Goal: Task Accomplishment & Management: Manage account settings

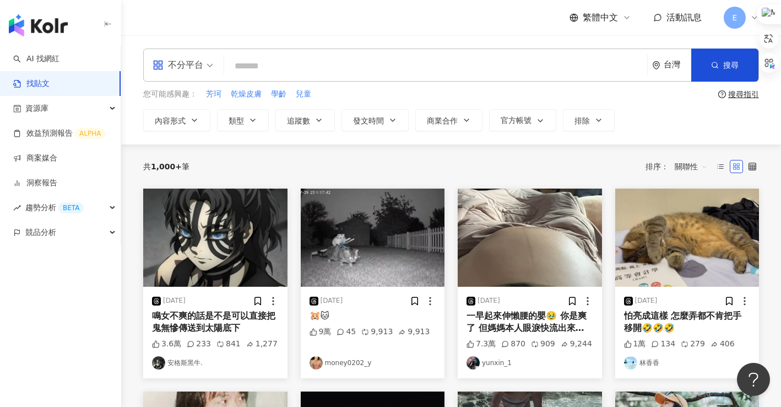
click at [753, 22] on div "E" at bounding box center [741, 18] width 35 height 22
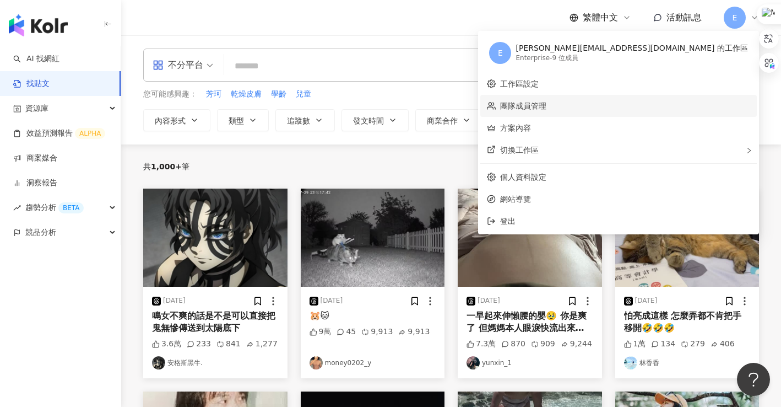
click at [546, 106] on link "團隊成員管理" at bounding box center [523, 105] width 46 height 9
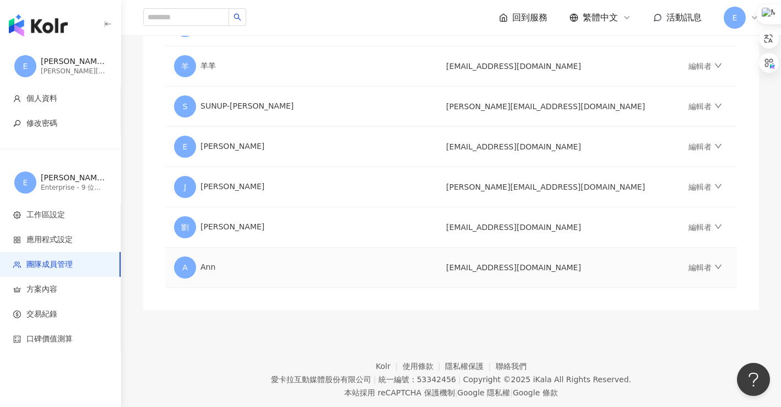
scroll to position [275, 0]
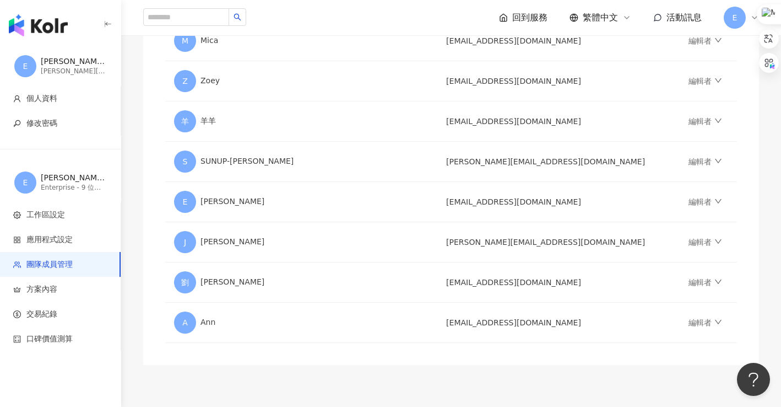
click at [189, 360] on div "邀請團隊成員加入 團隊成員人數上限：10 ｜ 剩餘額度：1 想獲得更多額度？聯絡我們 請輸入一個或多個電子郵件 管理員 傳送邀請 用戶名稱 Email 角色 …" at bounding box center [451, 96] width 616 height 538
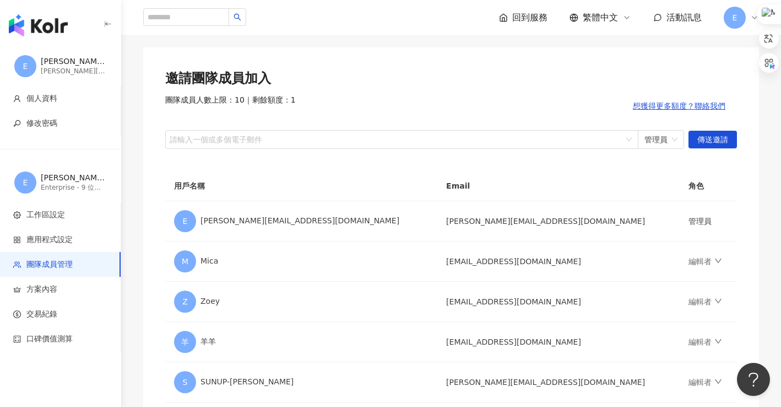
scroll to position [0, 0]
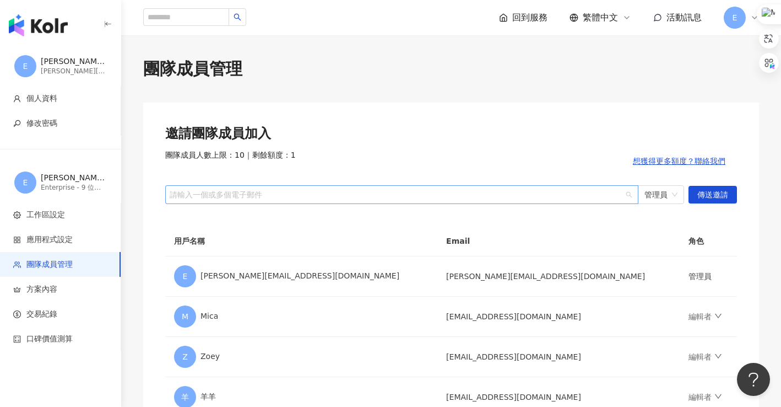
click at [324, 193] on div at bounding box center [395, 194] width 457 height 8
paste input "**********"
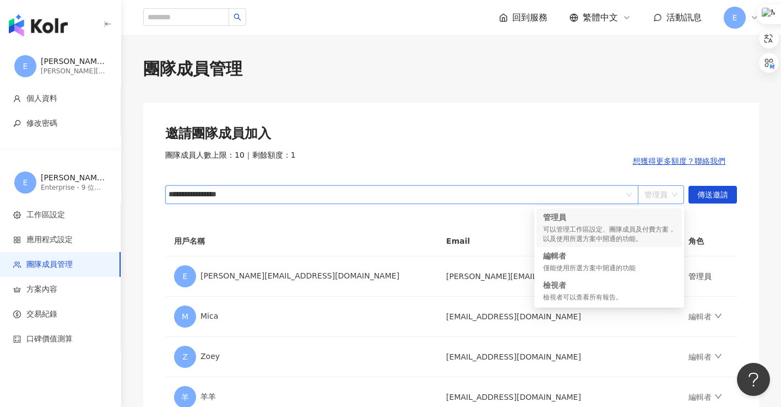
click at [660, 197] on span "管理員" at bounding box center [660, 195] width 33 height 18
type input "**********"
click at [615, 262] on div "編輯者 僅能使用所選方案中開通的功能" at bounding box center [609, 261] width 132 height 23
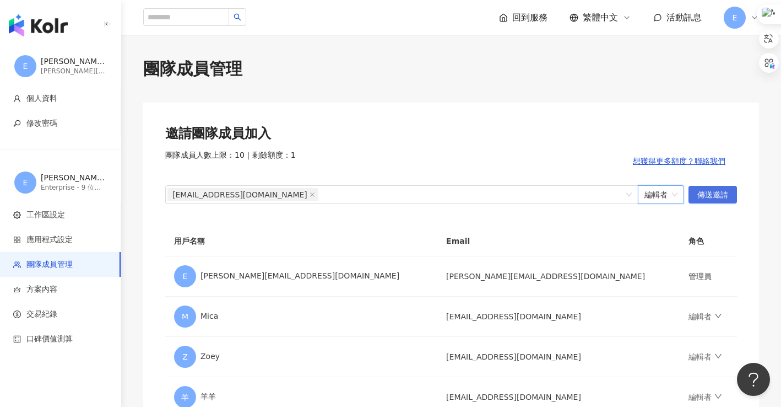
click at [718, 191] on span "傳送邀請" at bounding box center [712, 195] width 31 height 18
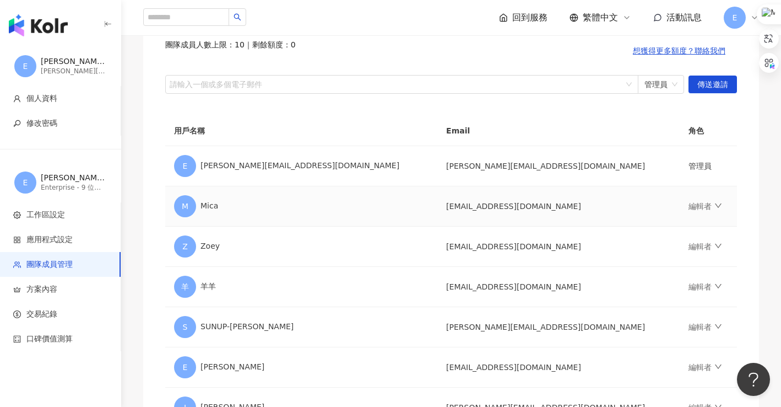
scroll to position [386, 0]
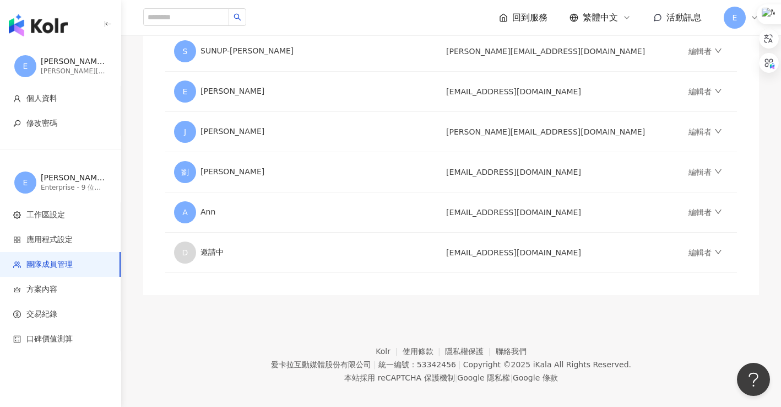
click at [433, 306] on footer "Kolr 使用條款 隱私權保護 聯絡我們 愛卡拉互動媒體股份有限公司 | 統一編號：53342456 | Copyright © 2025 iKala All…" at bounding box center [451, 356] width 660 height 122
click at [714, 254] on icon "down" at bounding box center [718, 252] width 8 height 8
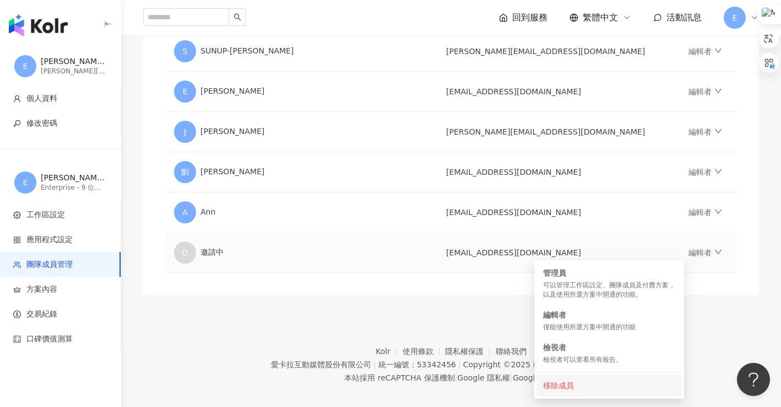
click at [561, 383] on div "移除成員" at bounding box center [609, 385] width 132 height 12
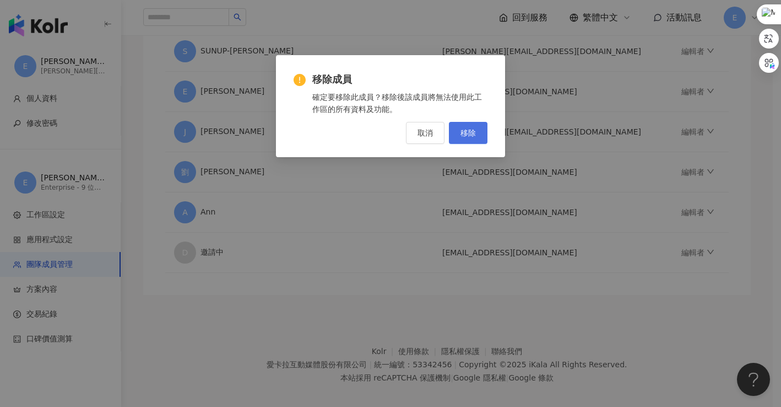
click at [467, 139] on button "移除" at bounding box center [468, 133] width 39 height 22
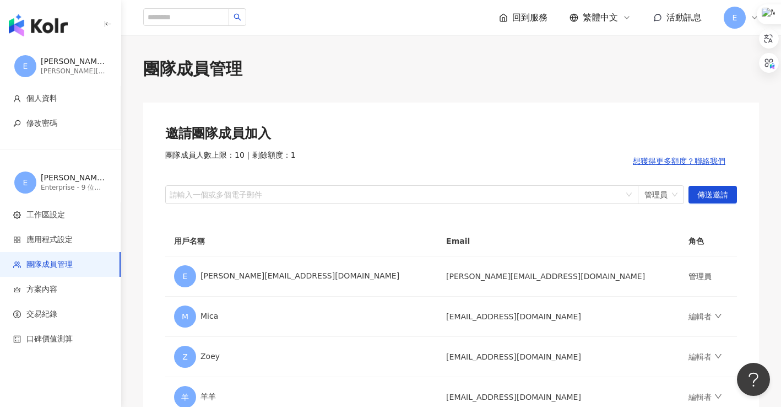
scroll to position [110, 0]
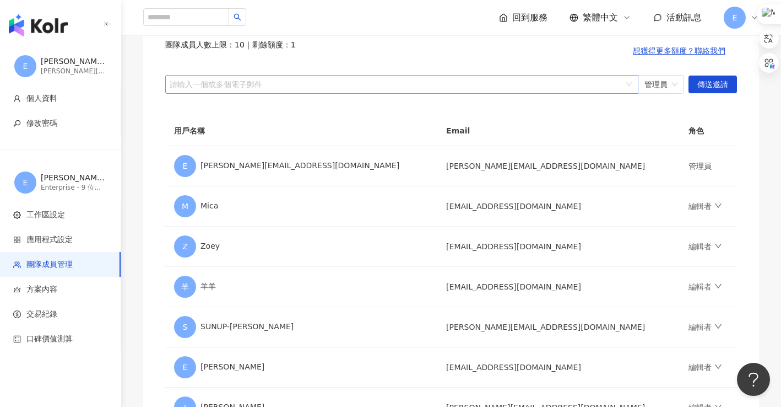
click at [342, 82] on div at bounding box center [395, 84] width 457 height 8
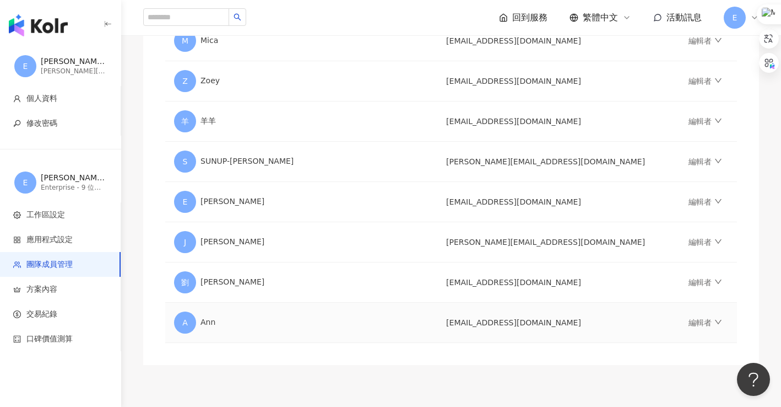
scroll to position [220, 0]
